Goal: Information Seeking & Learning: Check status

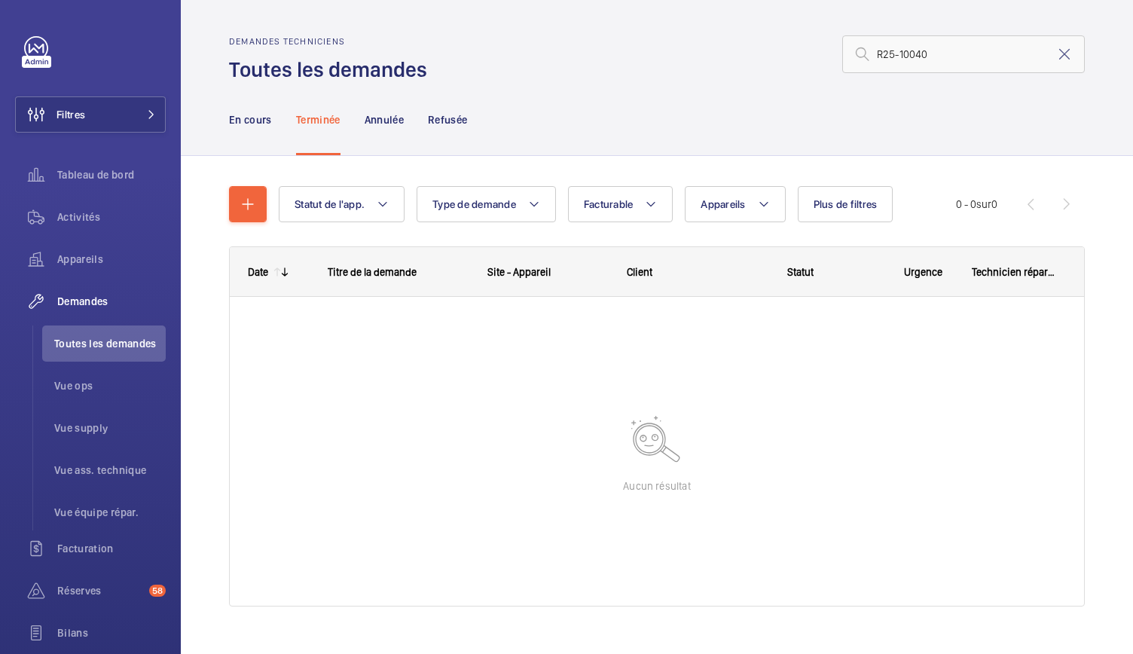
click at [870, 57] on input "R25-10040" at bounding box center [963, 54] width 243 height 38
type input "R25-10040"
click at [262, 123] on p "En cours" at bounding box center [250, 119] width 43 height 15
click at [256, 120] on p "En cours" at bounding box center [250, 119] width 43 height 15
click at [390, 127] on div "Annulée" at bounding box center [384, 120] width 39 height 72
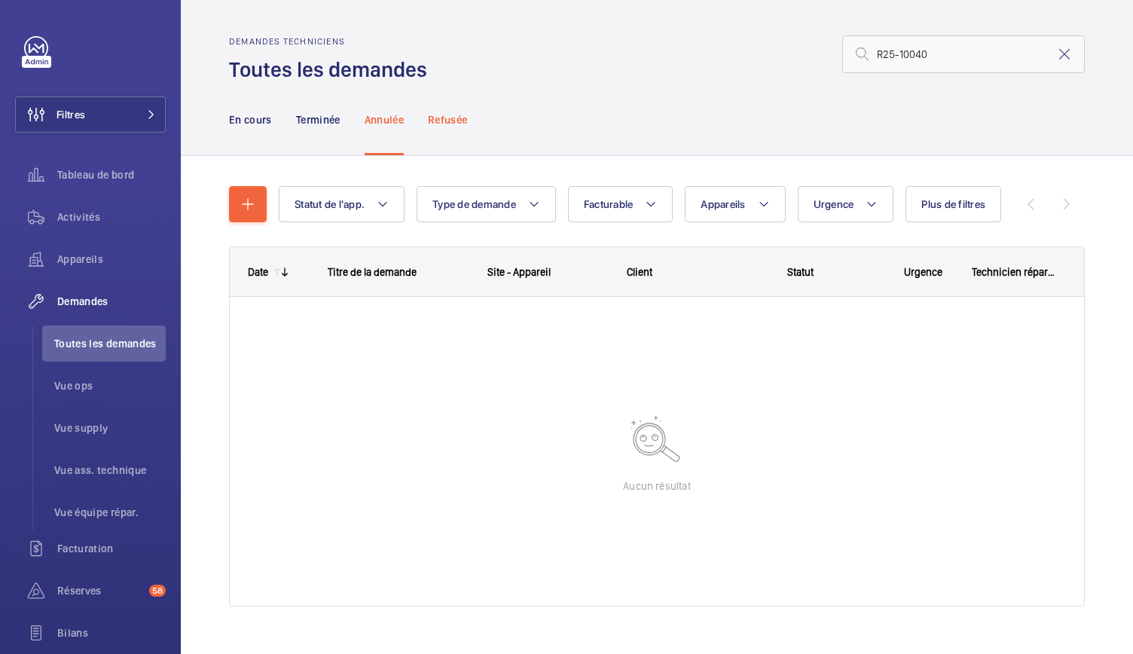
click at [452, 120] on p "Refusée" at bounding box center [447, 119] width 39 height 15
click at [249, 123] on p "En cours" at bounding box center [250, 119] width 43 height 15
click at [107, 353] on li "Toutes les demandes" at bounding box center [104, 343] width 124 height 36
click at [75, 174] on span "Tableau de bord" at bounding box center [111, 174] width 108 height 15
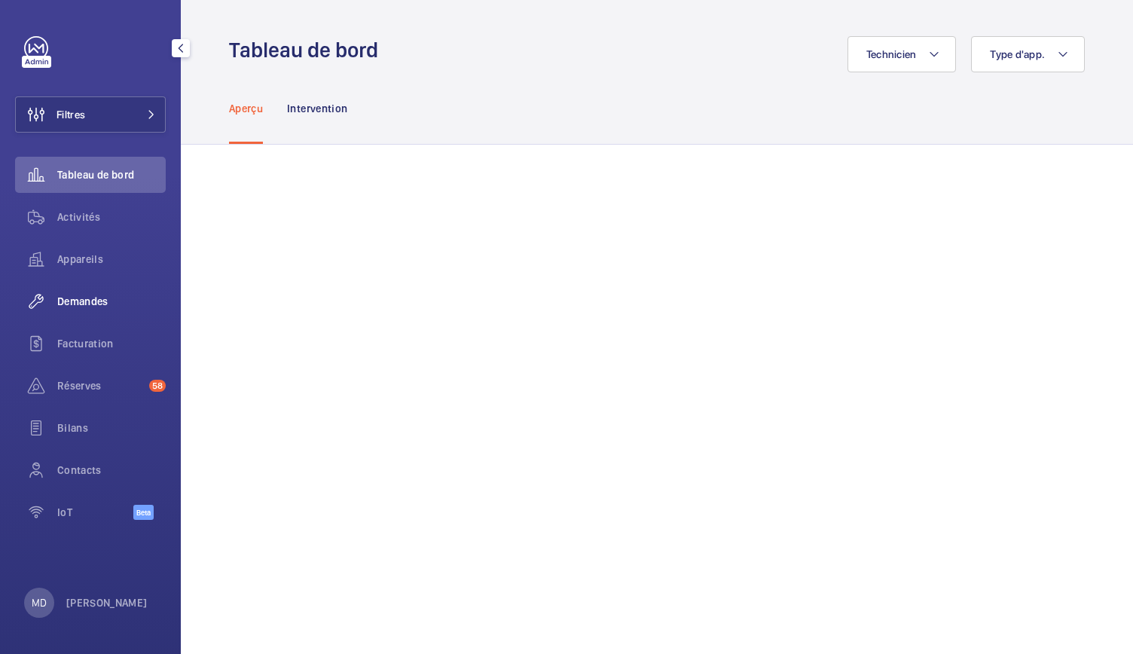
click at [98, 302] on span "Demandes" at bounding box center [111, 301] width 108 height 15
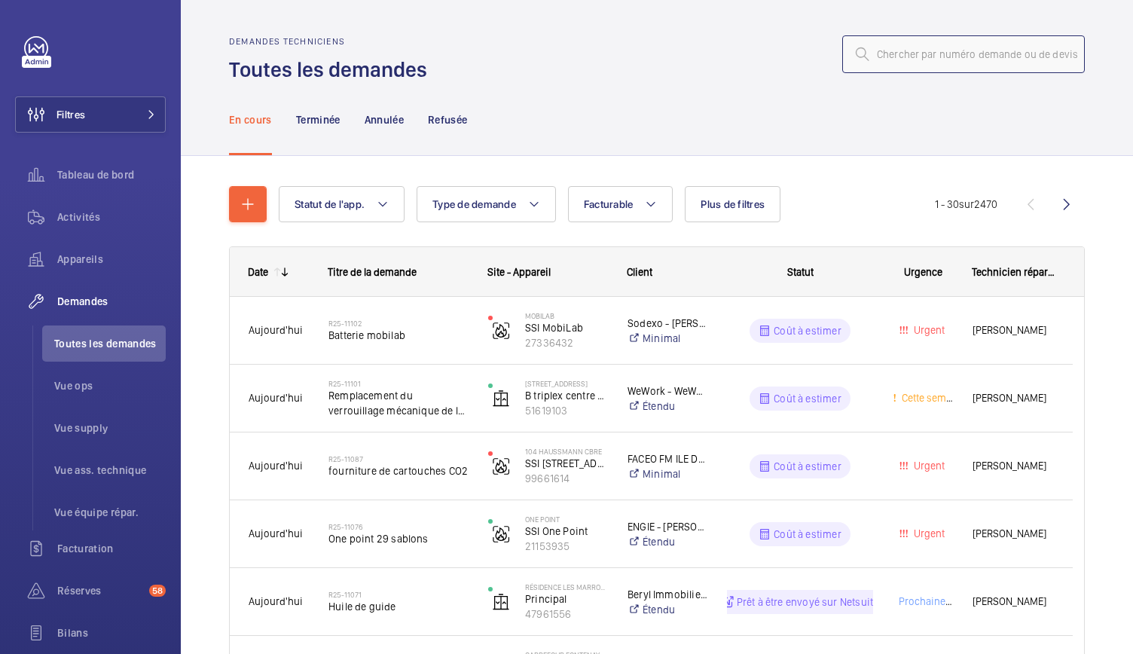
click at [879, 65] on input "text" at bounding box center [963, 54] width 243 height 38
paste input "R25-10040"
type input "R25-10040"
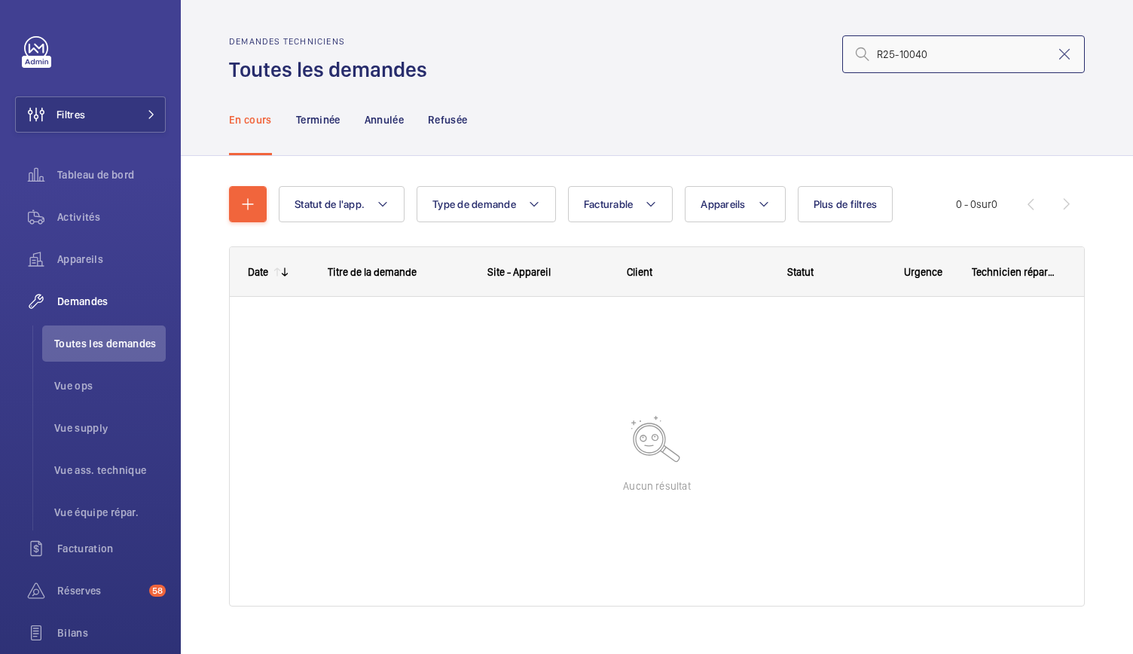
drag, startPoint x: 931, startPoint y: 55, endPoint x: 845, endPoint y: 63, distance: 87.0
click at [845, 63] on div "R25-10040" at bounding box center [963, 54] width 243 height 38
click at [866, 52] on input "R25-10040" at bounding box center [963, 54] width 243 height 38
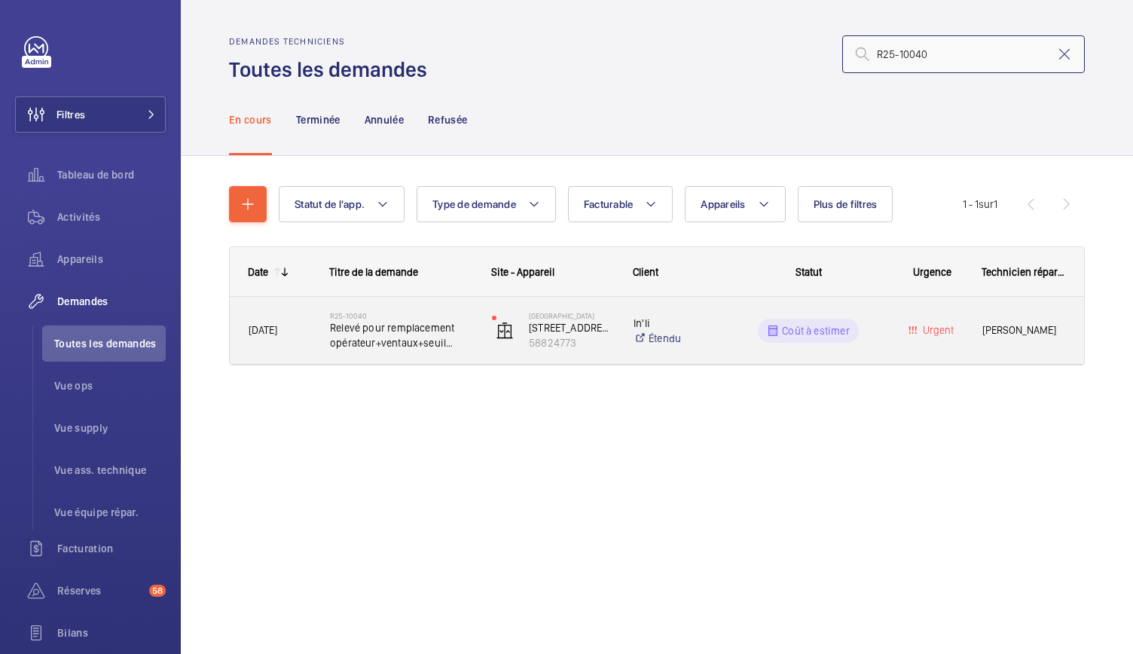
type input "R25-10040"
click at [432, 338] on span "Relevé pour remplacement opérateur+ventaux+seuil Slycla Plycab2" at bounding box center [401, 335] width 142 height 30
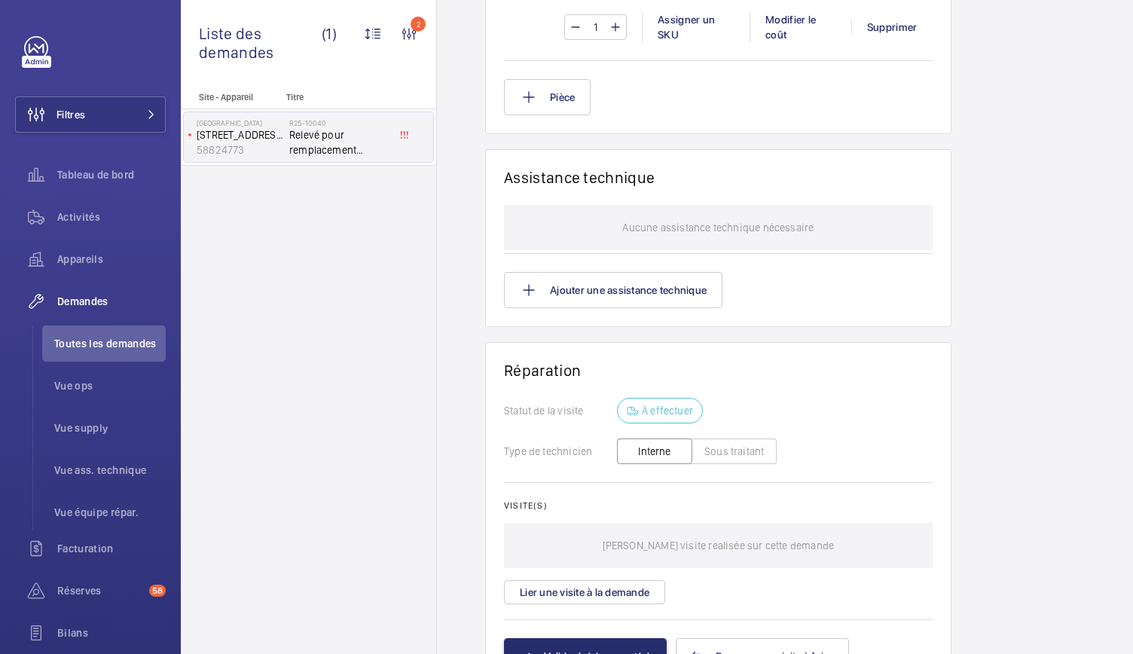
scroll to position [1413, 0]
